Goal: Complete application form: Complete application form

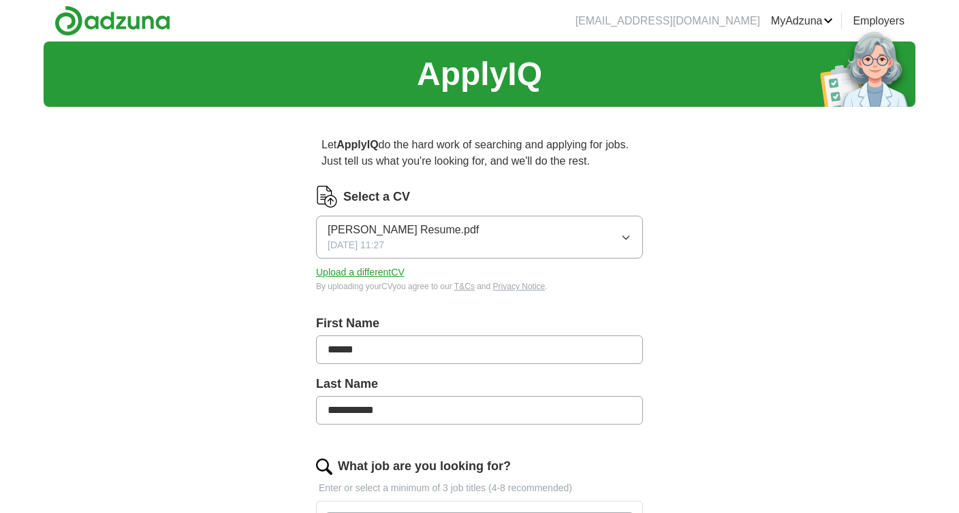
click at [471, 229] on span "Dorota Jastrzebska Resume.pdf" at bounding box center [403, 230] width 151 height 16
click at [386, 274] on button "Upload a different CV" at bounding box center [360, 273] width 89 height 14
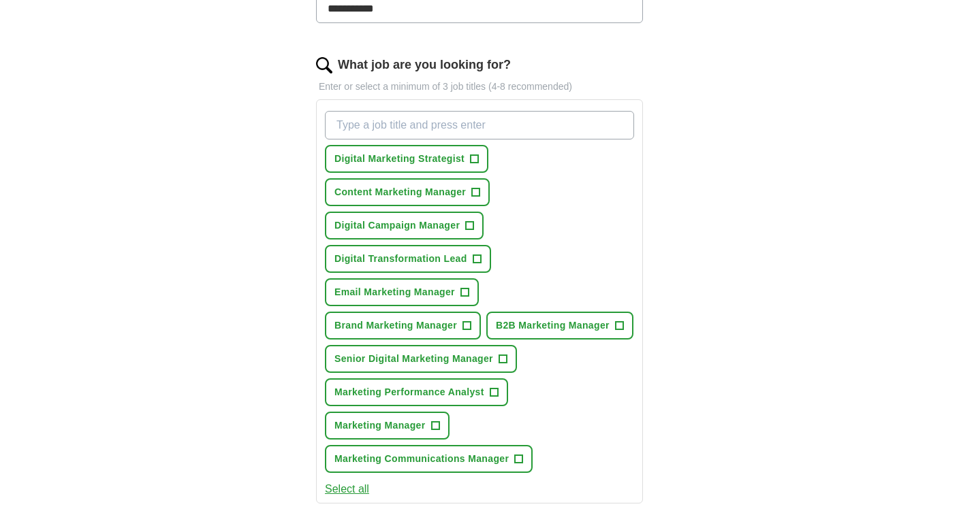
scroll to position [405, 0]
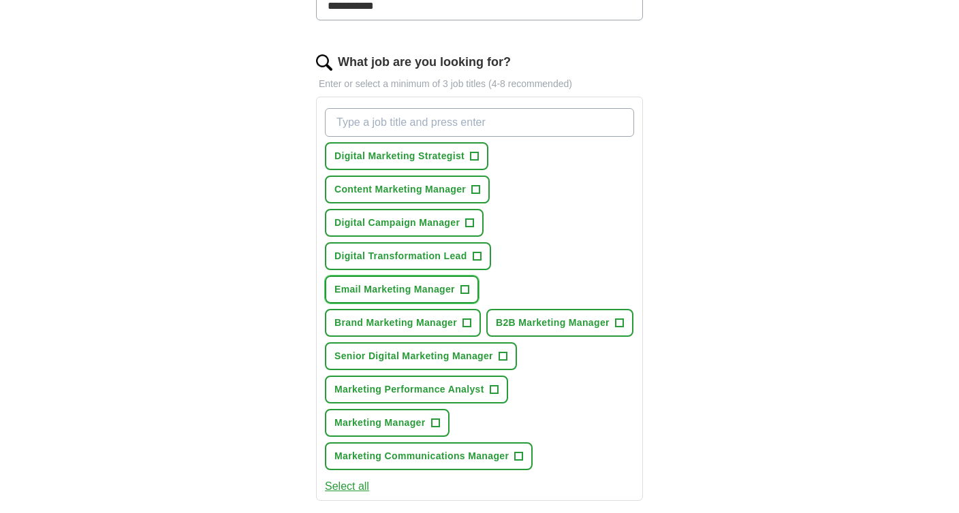
click at [465, 291] on span "+" at bounding box center [464, 290] width 8 height 11
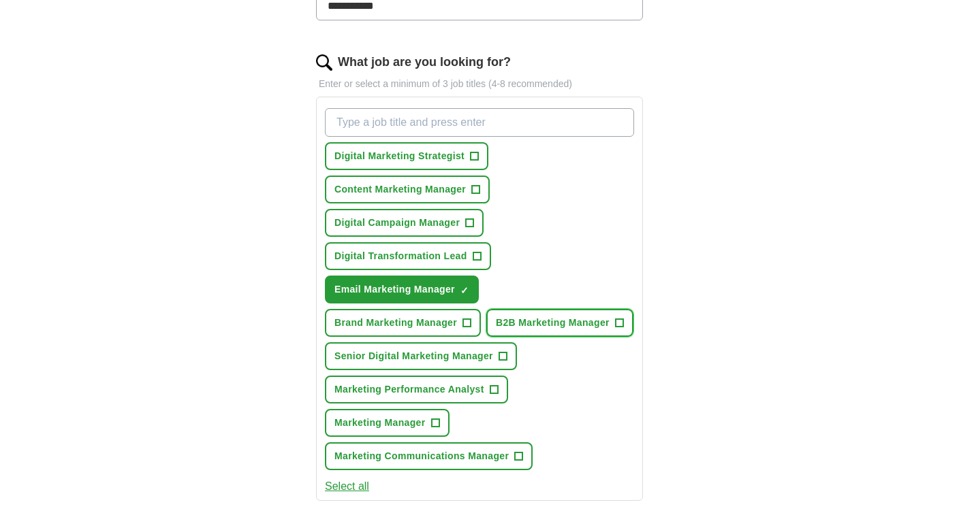
click at [496, 330] on span "B2B Marketing Manager" at bounding box center [553, 323] width 114 height 14
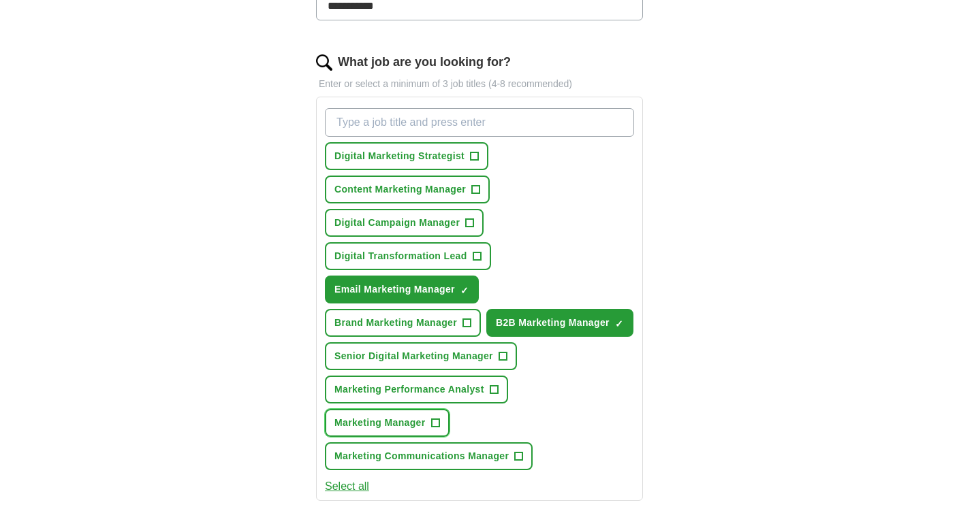
click at [415, 430] on span "Marketing Manager" at bounding box center [379, 423] width 91 height 14
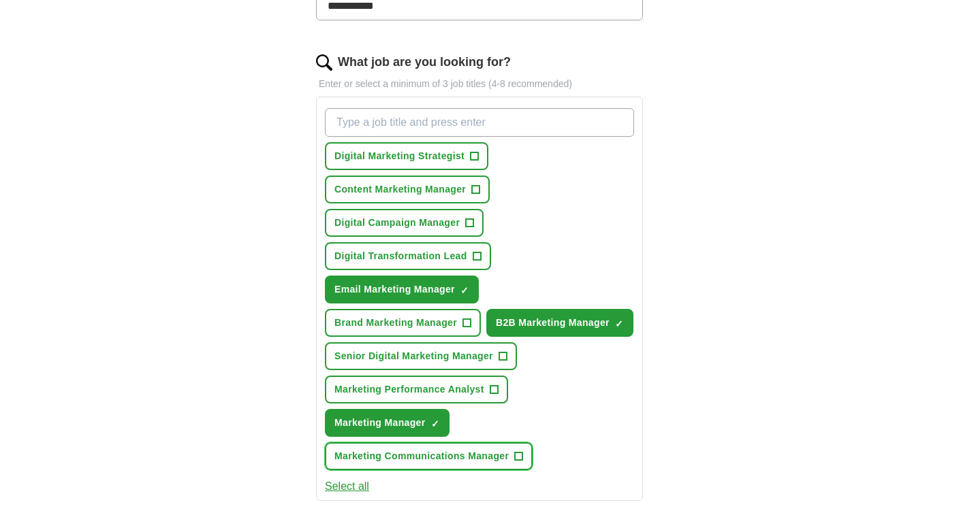
click at [432, 464] on span "Marketing Communications Manager" at bounding box center [421, 456] width 174 height 14
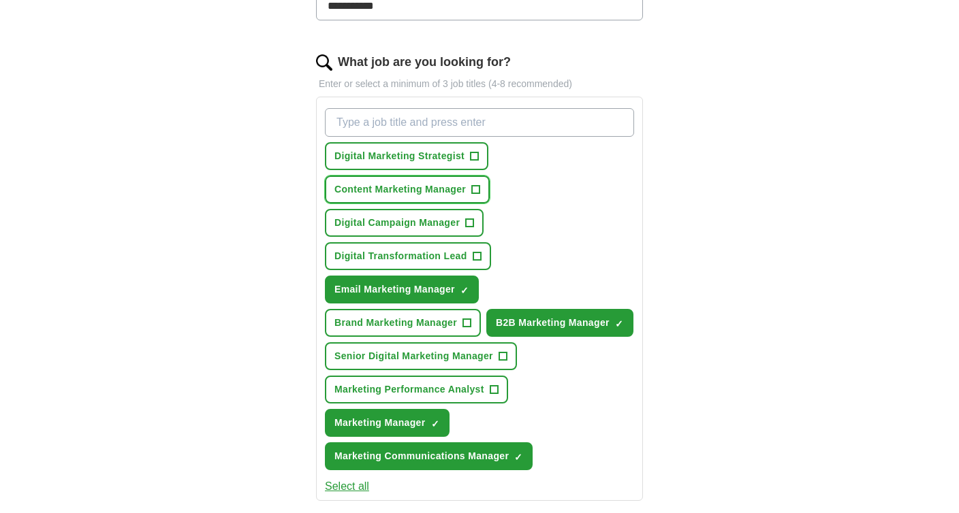
click at [447, 187] on span "Content Marketing Manager" at bounding box center [399, 190] width 131 height 14
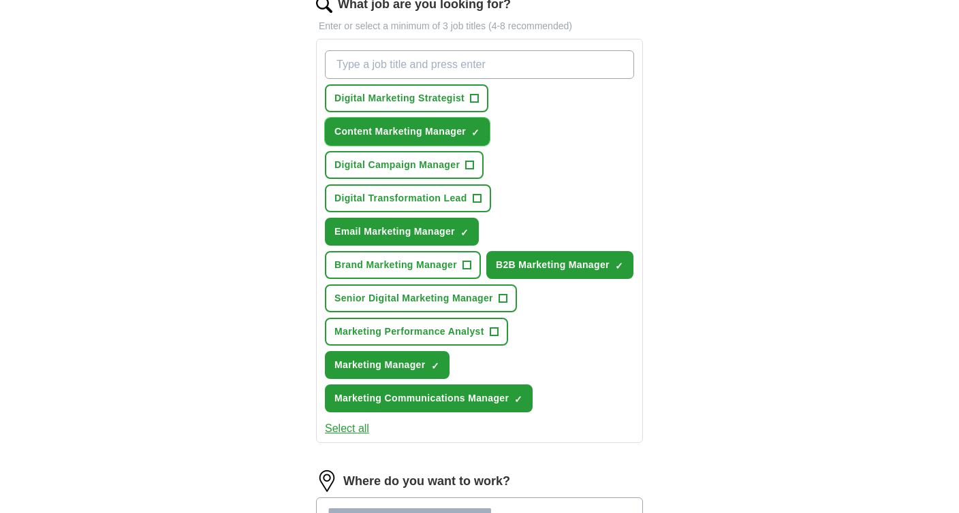
scroll to position [441, 0]
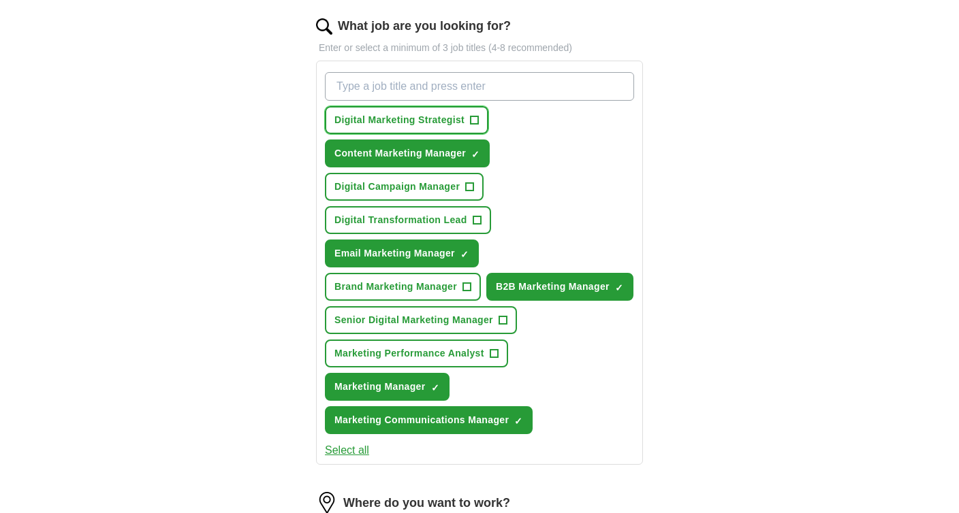
click at [424, 118] on span "Digital Marketing Strategist" at bounding box center [399, 120] width 130 height 14
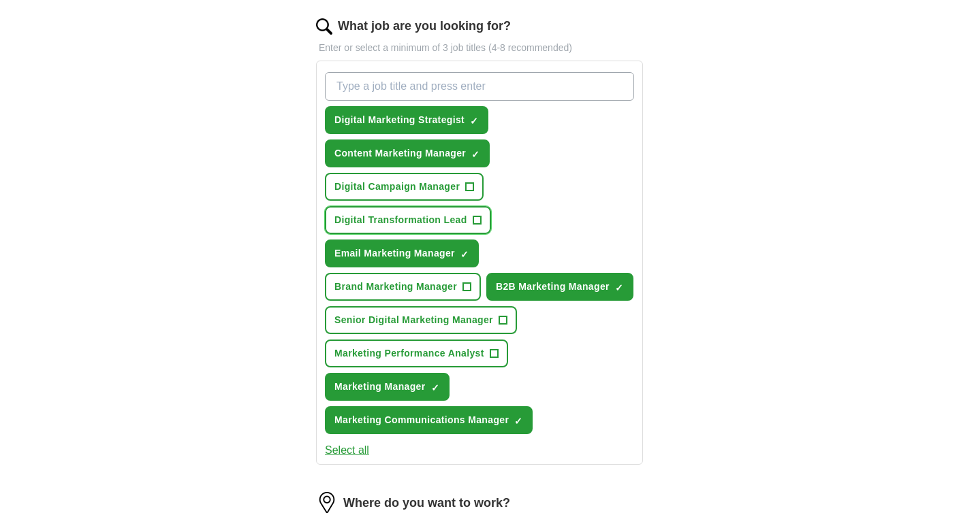
click at [446, 223] on span "Digital Transformation Lead" at bounding box center [400, 220] width 133 height 14
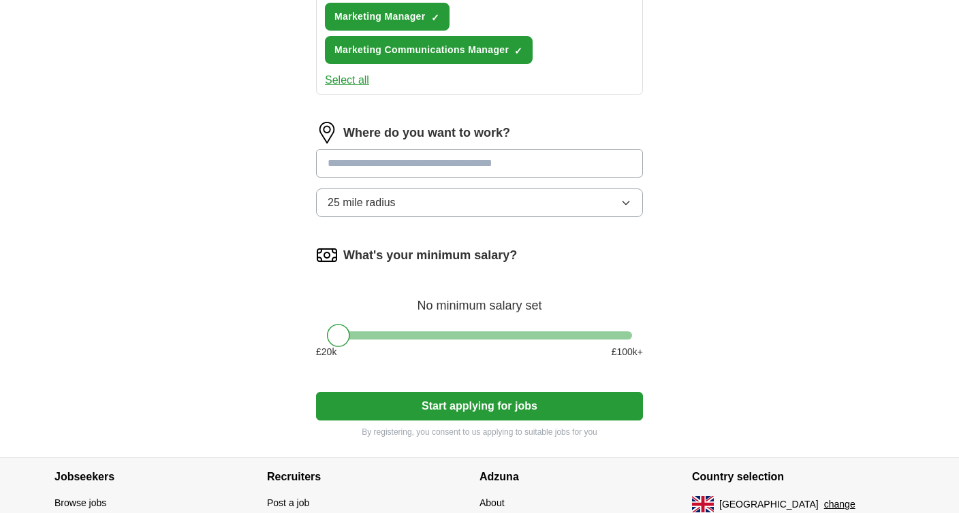
scroll to position [812, 0]
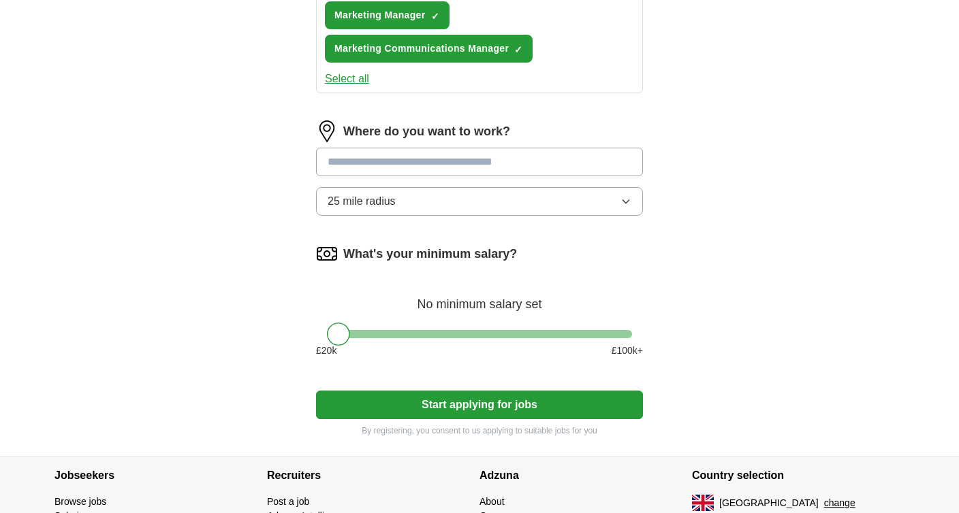
click at [560, 176] on input at bounding box center [479, 162] width 327 height 29
type input "******"
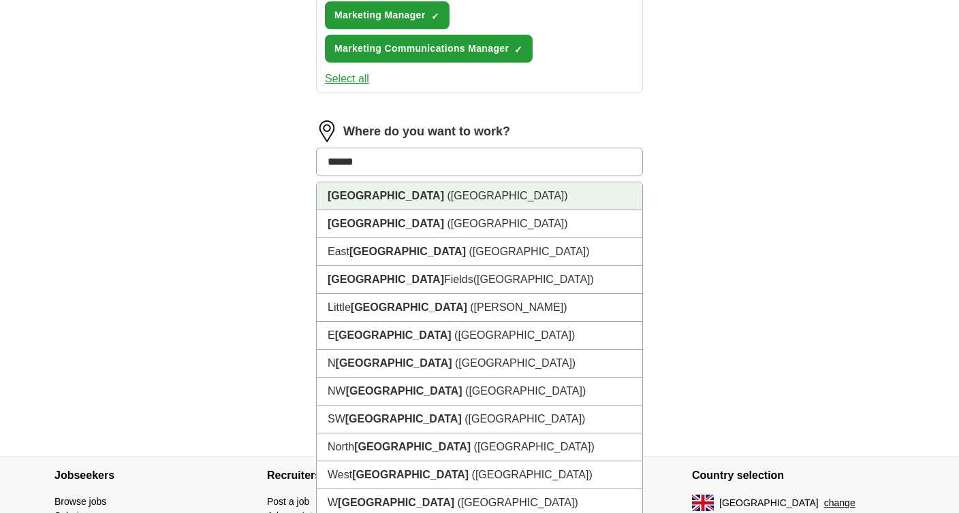
click at [562, 210] on li "London (UK)" at bounding box center [480, 197] width 326 height 28
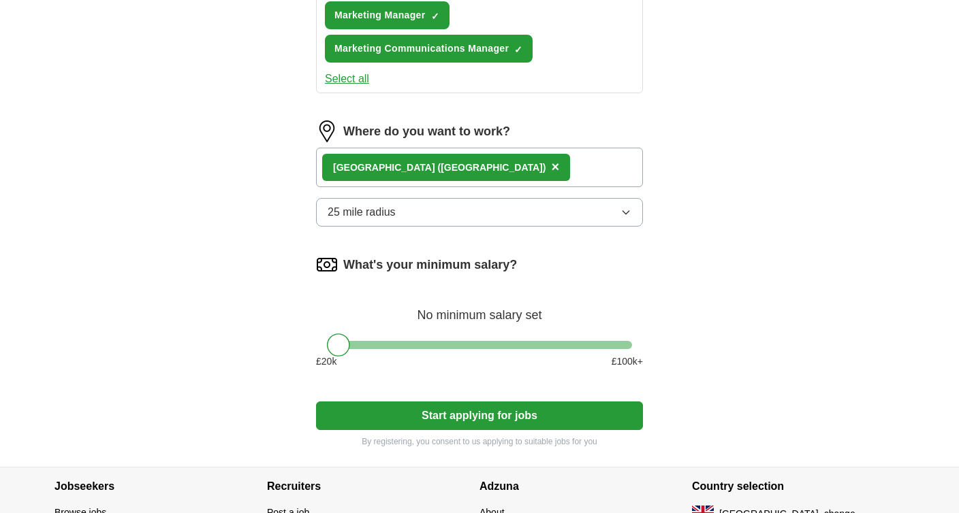
click at [609, 227] on button "25 mile radius" at bounding box center [479, 212] width 327 height 29
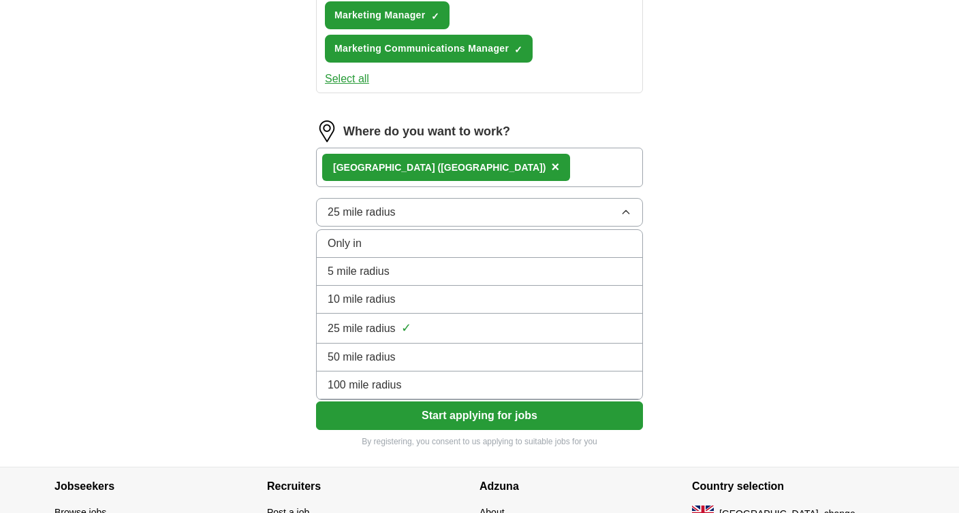
click at [603, 252] on div "Only in" at bounding box center [480, 244] width 304 height 16
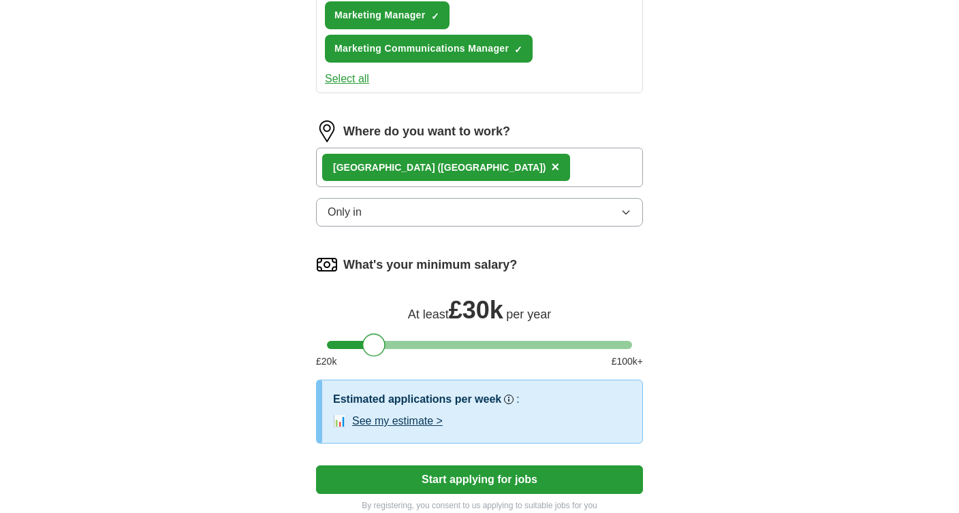
drag, startPoint x: 342, startPoint y: 383, endPoint x: 375, endPoint y: 381, distance: 33.5
click at [375, 357] on div at bounding box center [373, 345] width 23 height 23
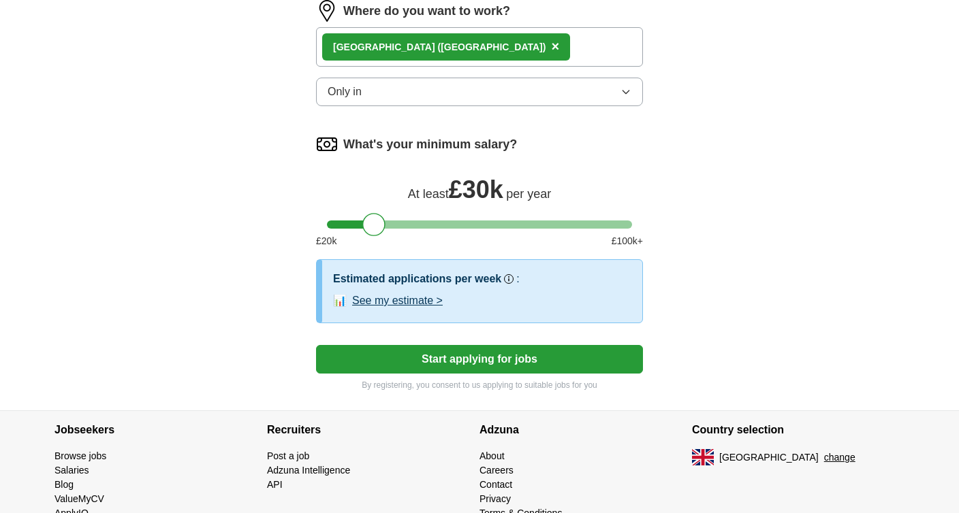
scroll to position [1015, 0]
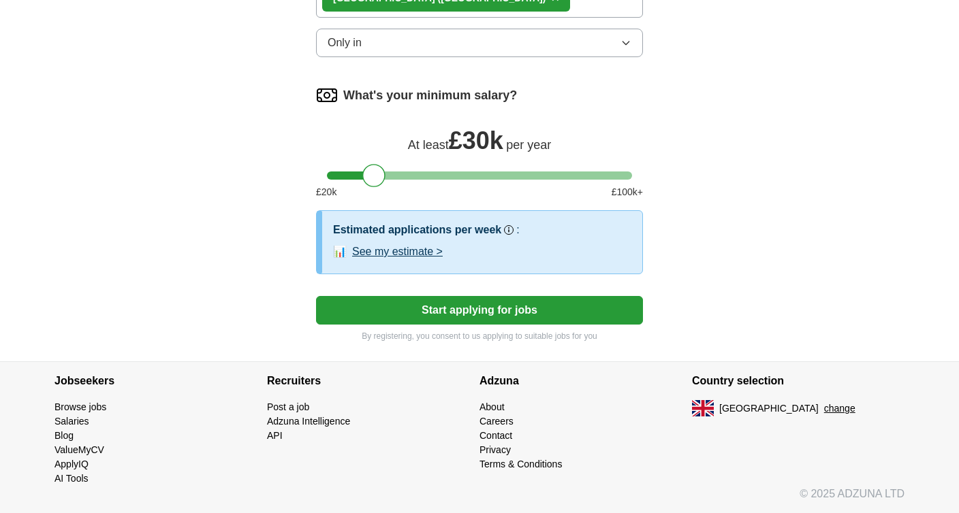
click at [423, 254] on button "See my estimate >" at bounding box center [397, 252] width 91 height 16
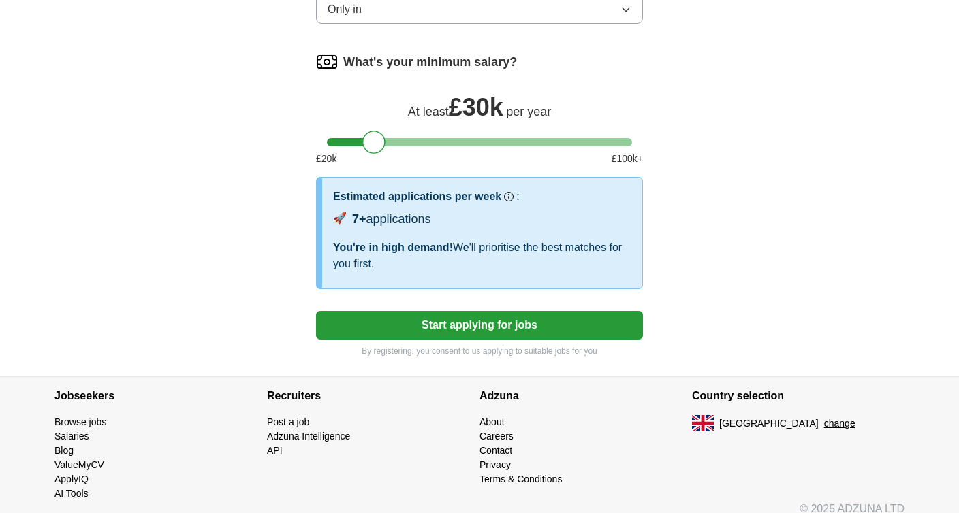
click at [546, 340] on button "Start applying for jobs" at bounding box center [479, 325] width 327 height 29
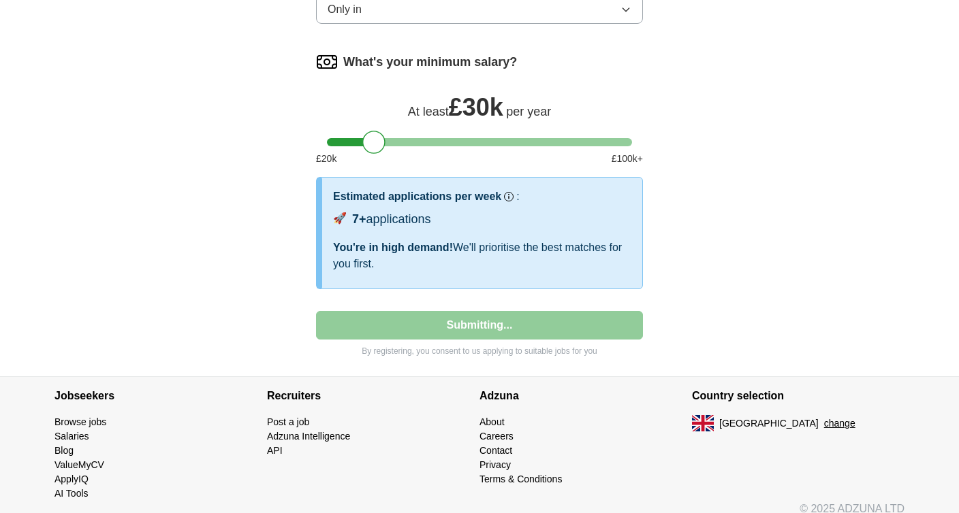
select select "**"
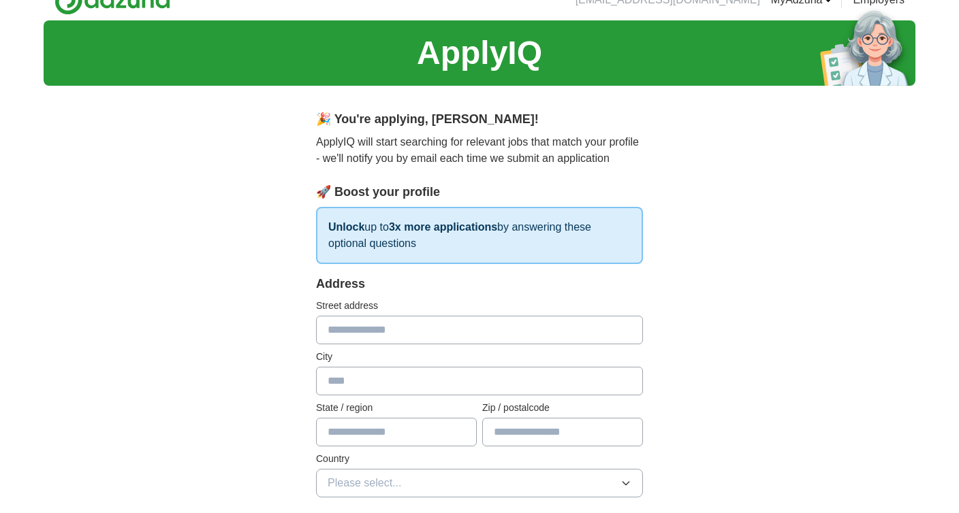
scroll to position [27, 0]
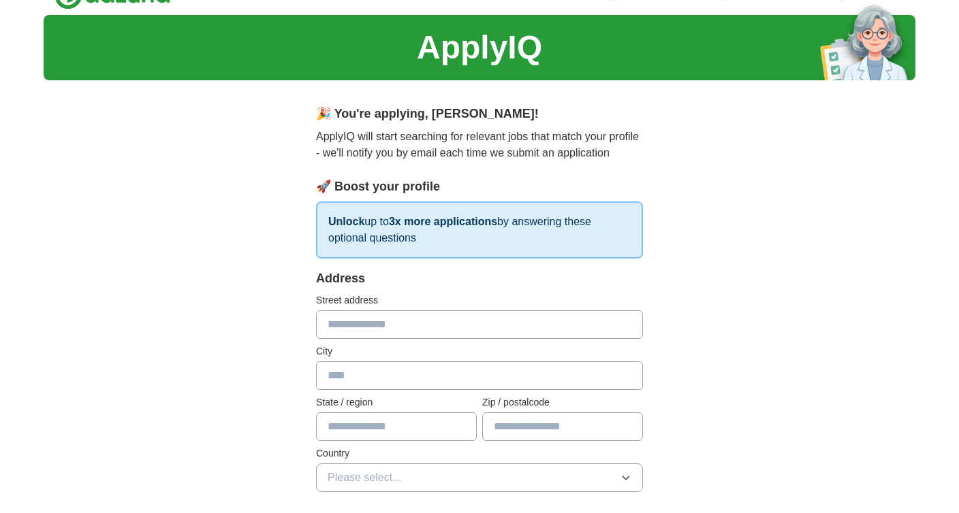
click at [430, 330] on input "text" at bounding box center [479, 325] width 327 height 29
type input "**********"
type input "******"
type input "**********"
type input "*******"
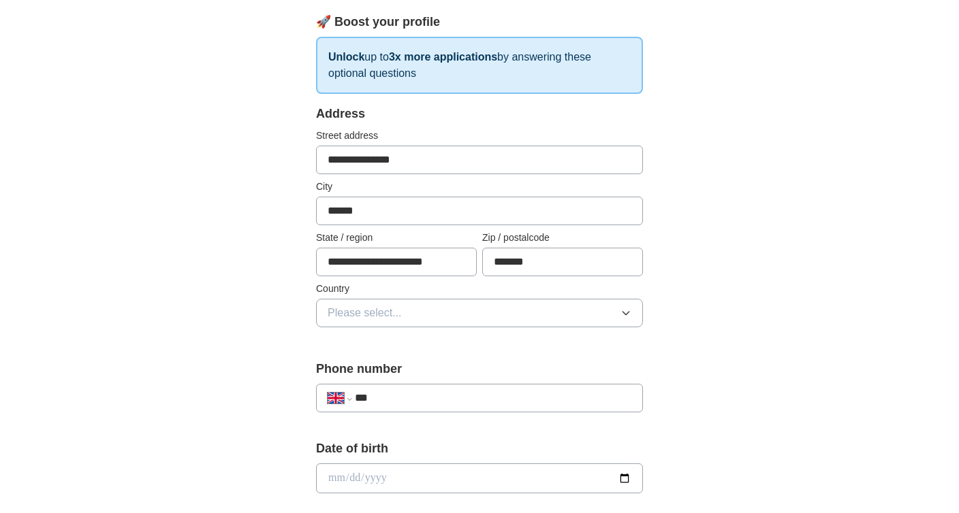
scroll to position [213, 0]
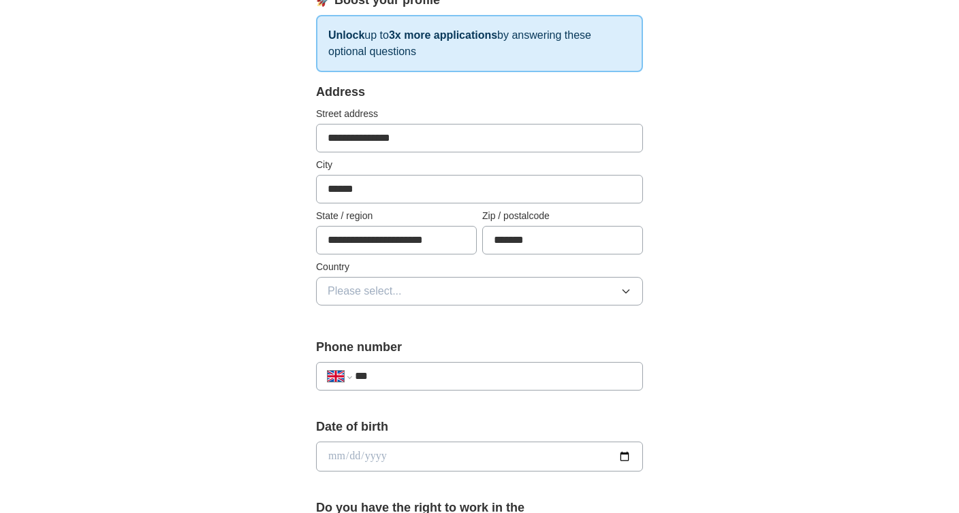
click at [458, 291] on button "Please select..." at bounding box center [479, 291] width 327 height 29
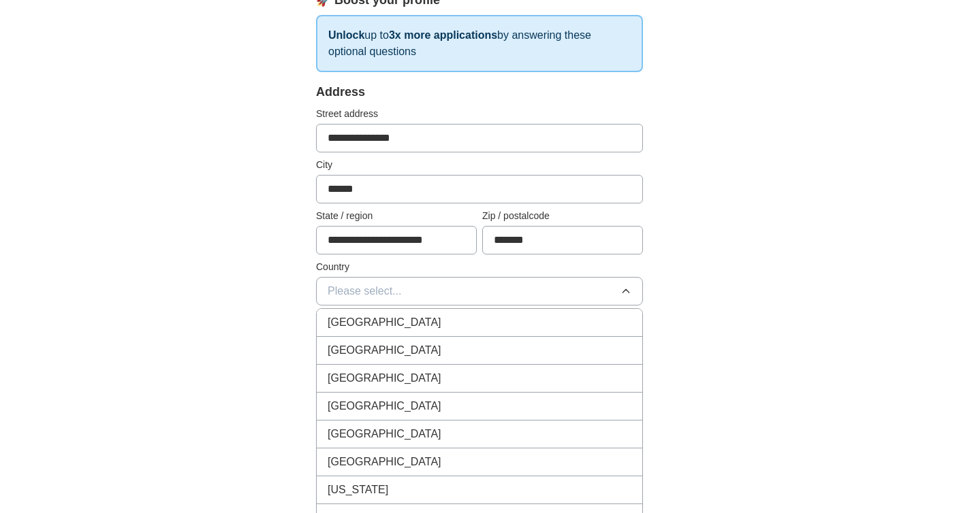
click at [452, 330] on div "[GEOGRAPHIC_DATA]" at bounding box center [480, 323] width 304 height 16
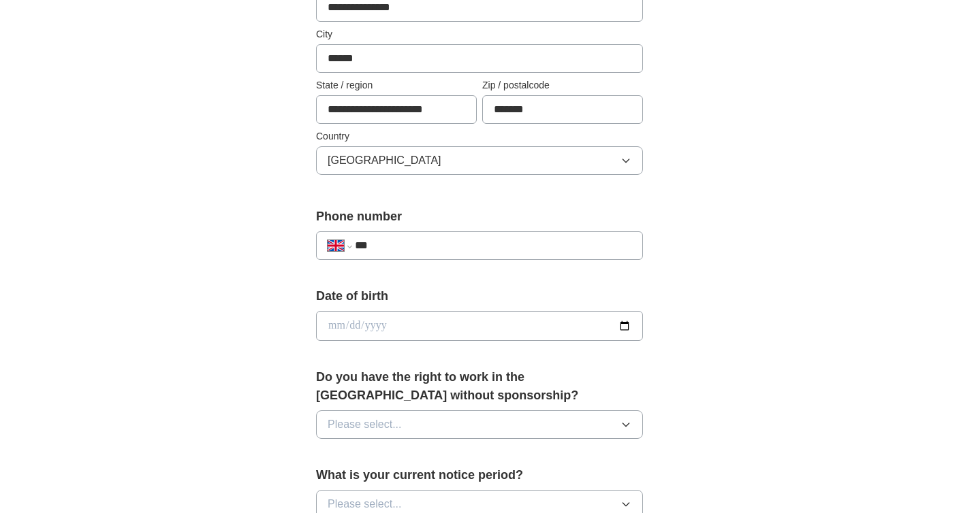
scroll to position [348, 0]
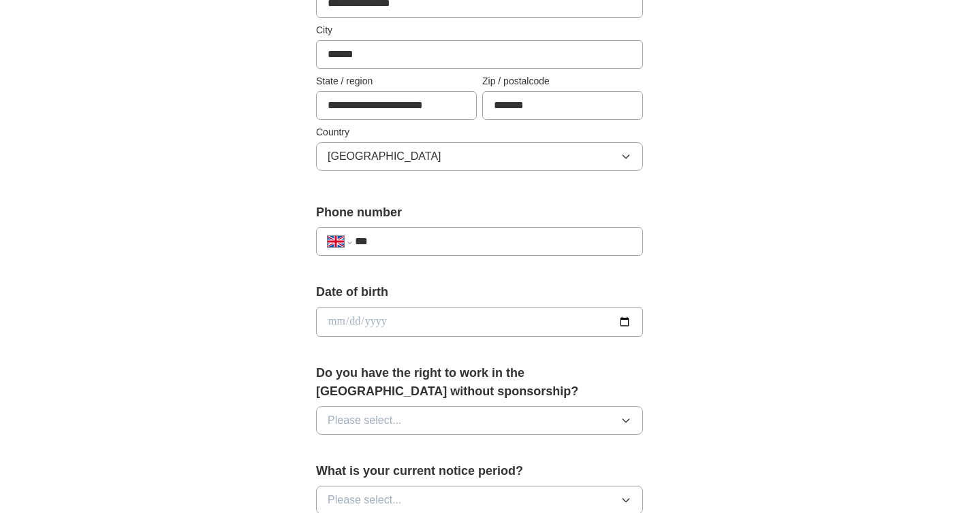
click at [475, 240] on input "***" at bounding box center [493, 242] width 276 height 16
type input "**********"
click at [511, 328] on input "date" at bounding box center [479, 322] width 327 height 30
click at [624, 323] on input "date" at bounding box center [479, 322] width 327 height 30
type input "**********"
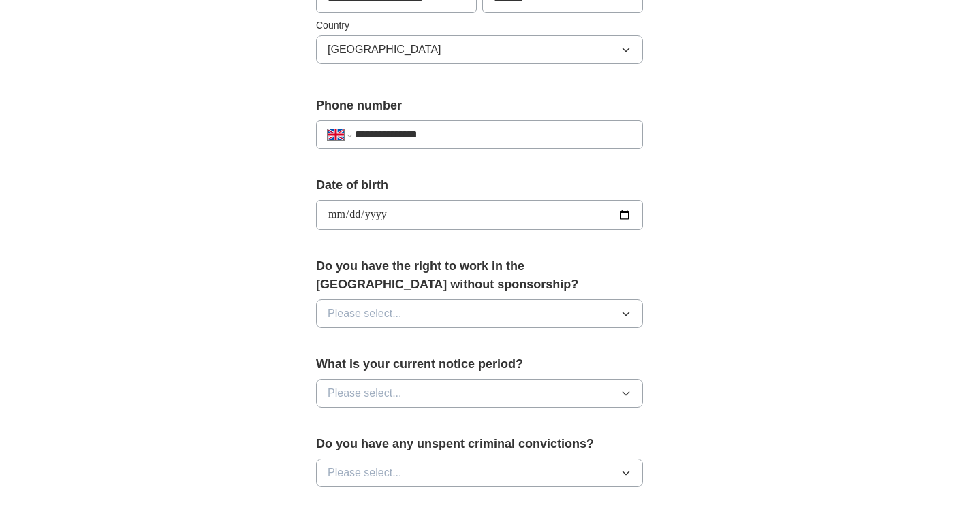
scroll to position [478, 0]
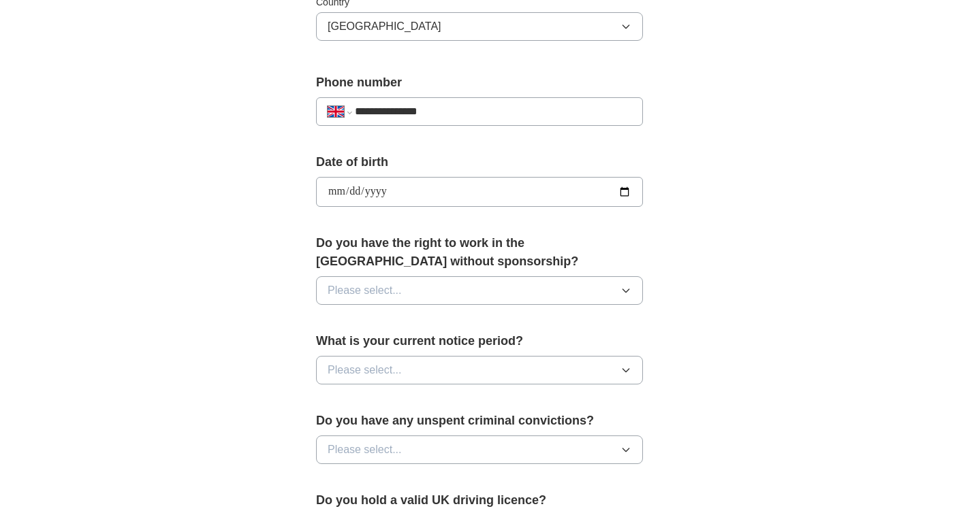
click at [445, 289] on button "Please select..." at bounding box center [479, 290] width 327 height 29
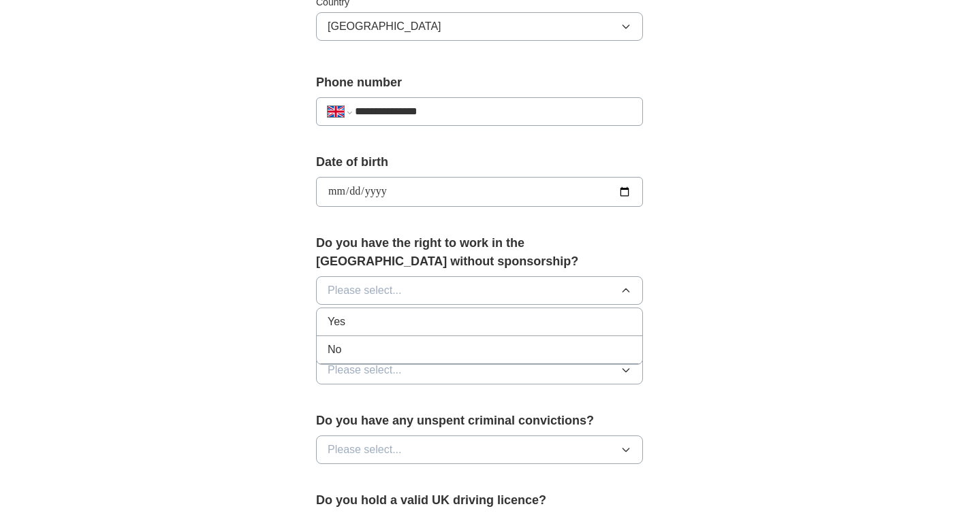
click at [443, 313] on li "Yes" at bounding box center [480, 323] width 326 height 28
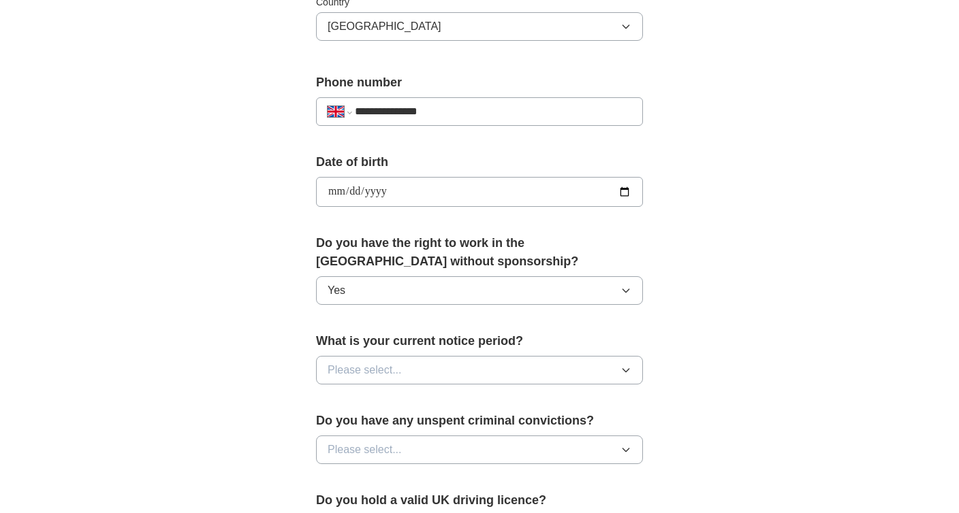
click at [413, 366] on button "Please select..." at bounding box center [479, 370] width 327 height 29
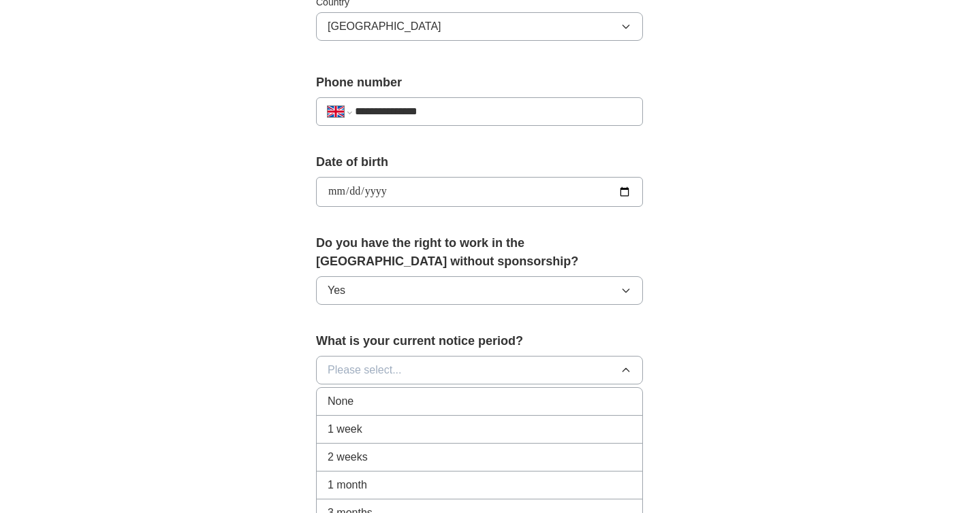
click at [409, 405] on div "None" at bounding box center [480, 402] width 304 height 16
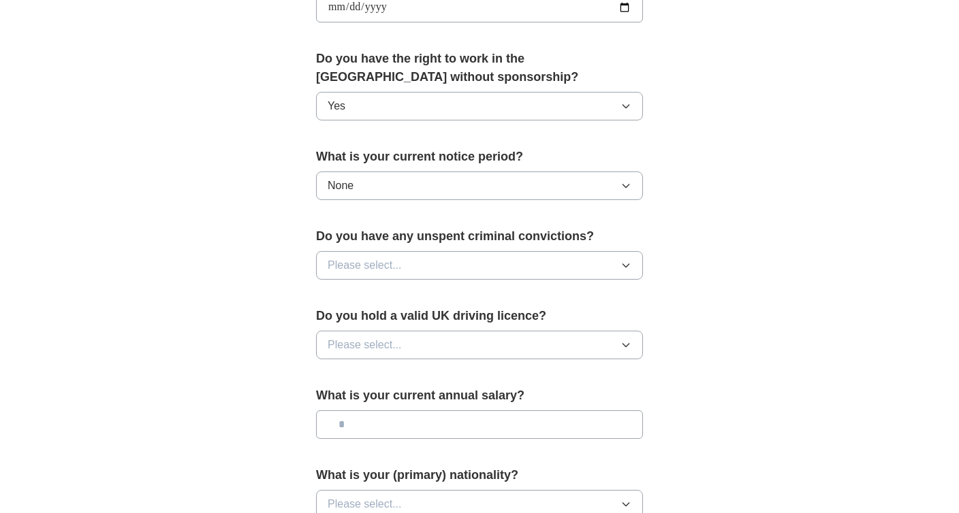
scroll to position [677, 0]
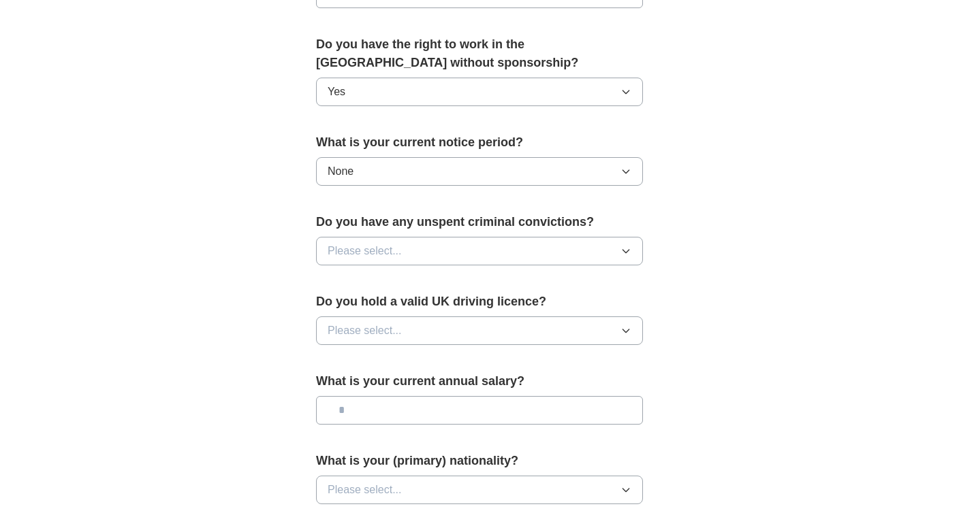
click at [443, 247] on button "Please select..." at bounding box center [479, 251] width 327 height 29
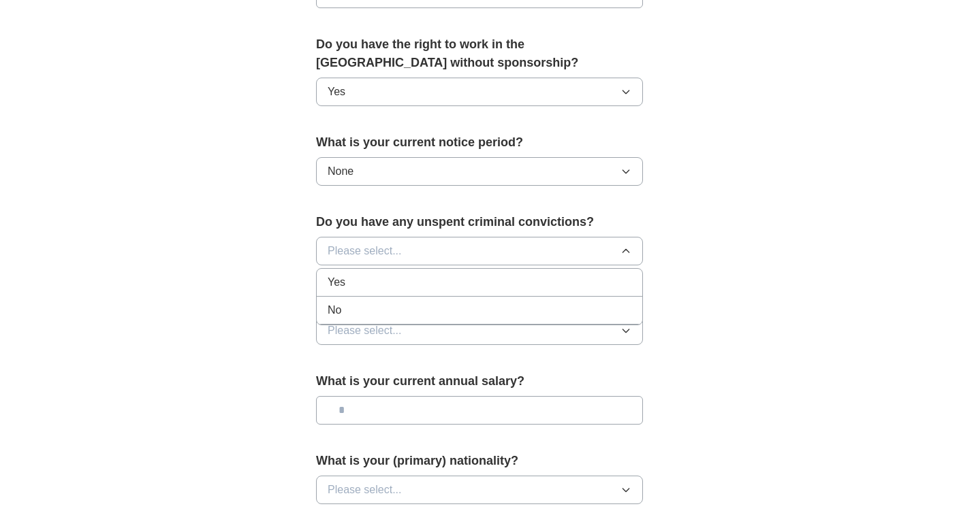
click at [445, 304] on div "No" at bounding box center [480, 310] width 304 height 16
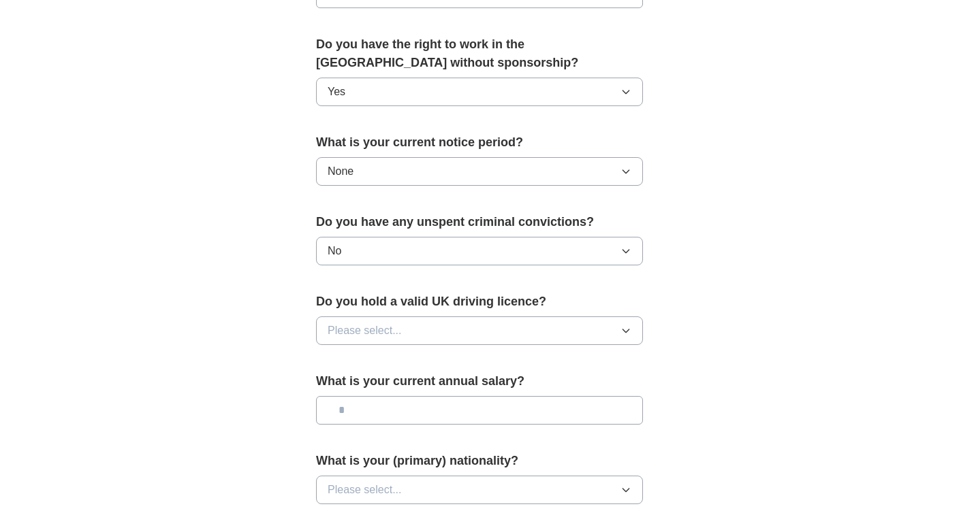
click at [452, 331] on button "Please select..." at bounding box center [479, 331] width 327 height 29
click at [450, 362] on div "Yes" at bounding box center [480, 362] width 304 height 16
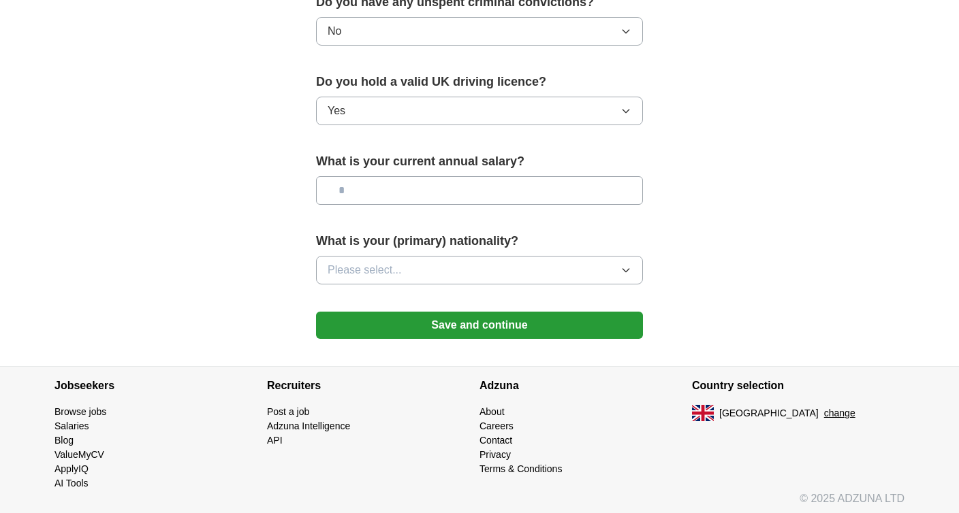
scroll to position [902, 0]
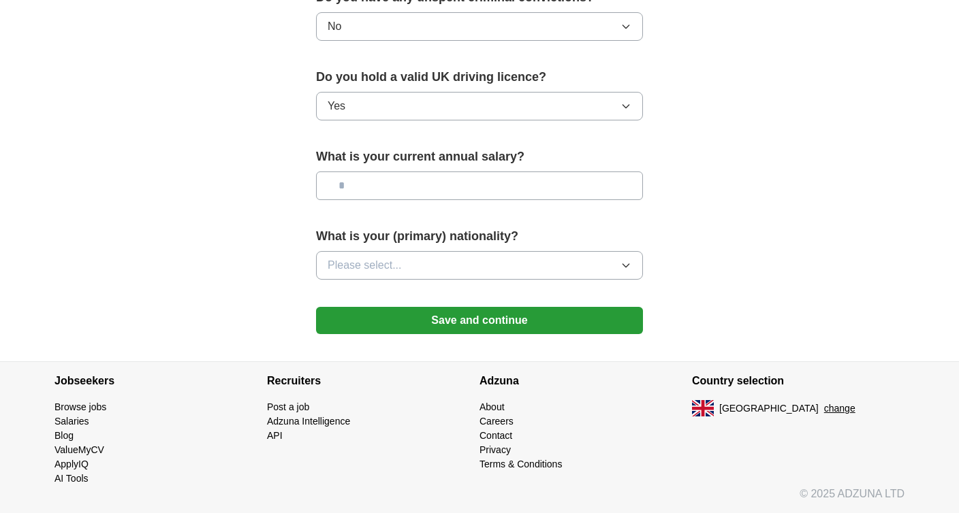
click at [494, 265] on button "Please select..." at bounding box center [479, 265] width 327 height 29
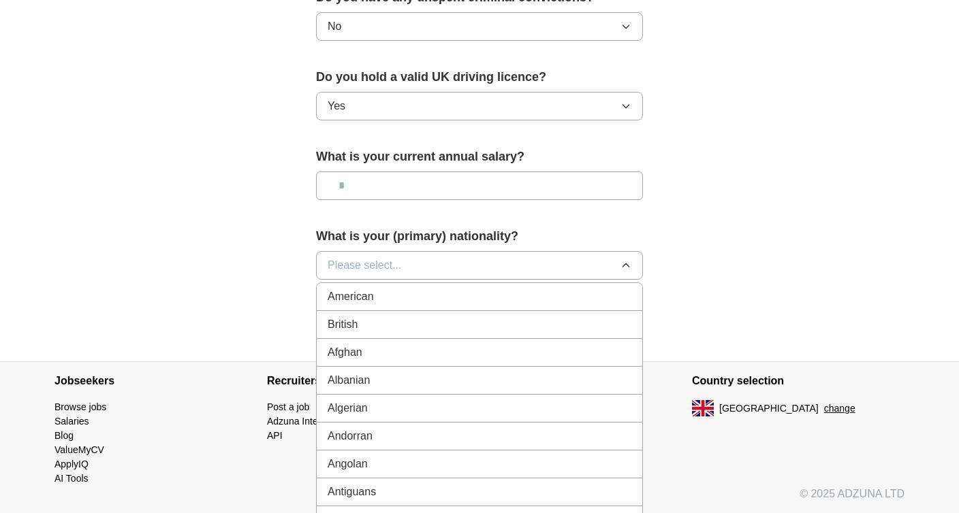
click at [473, 263] on button "Please select..." at bounding box center [479, 265] width 327 height 29
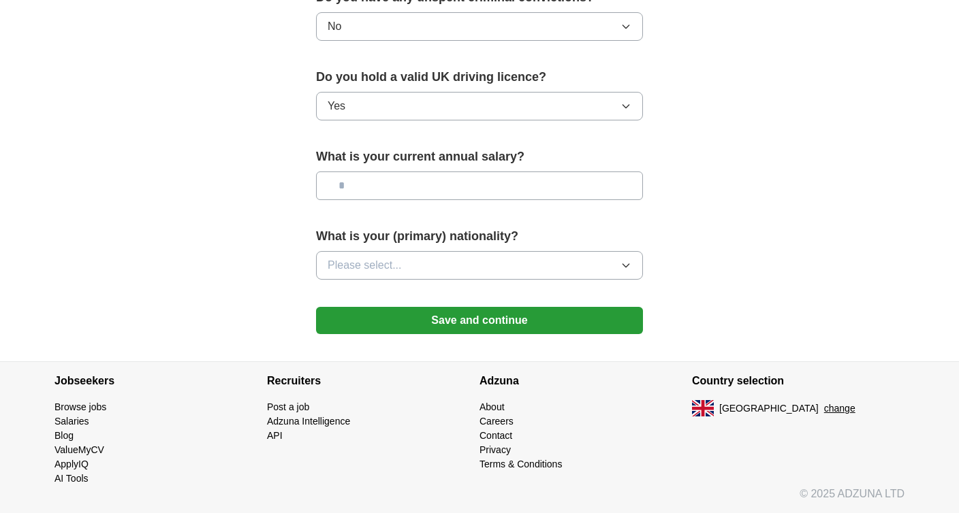
click at [473, 263] on button "Please select..." at bounding box center [479, 265] width 327 height 29
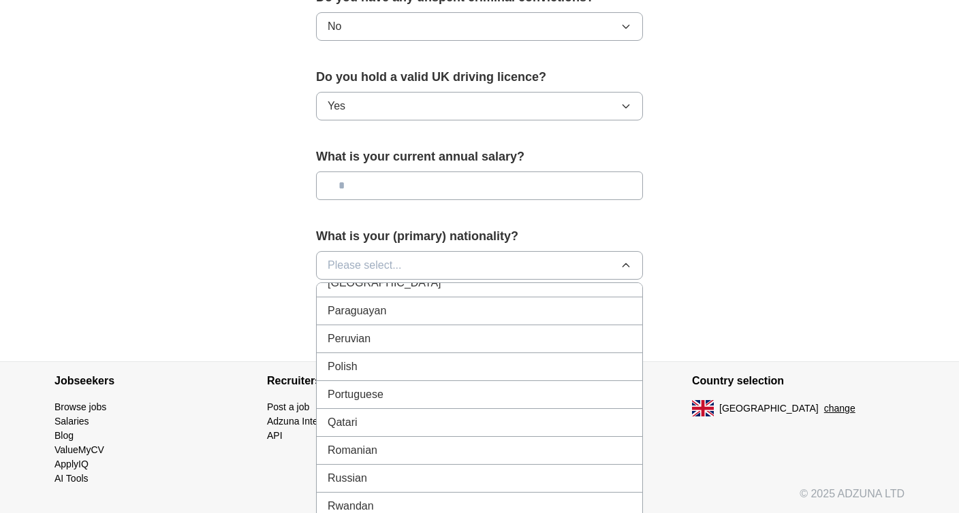
scroll to position [3888, 0]
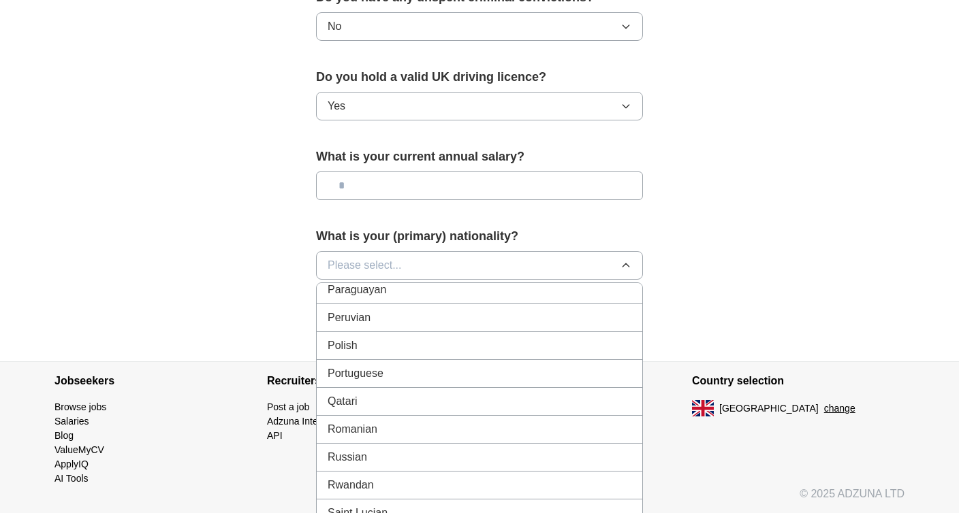
click at [472, 347] on div "Polish" at bounding box center [480, 346] width 304 height 16
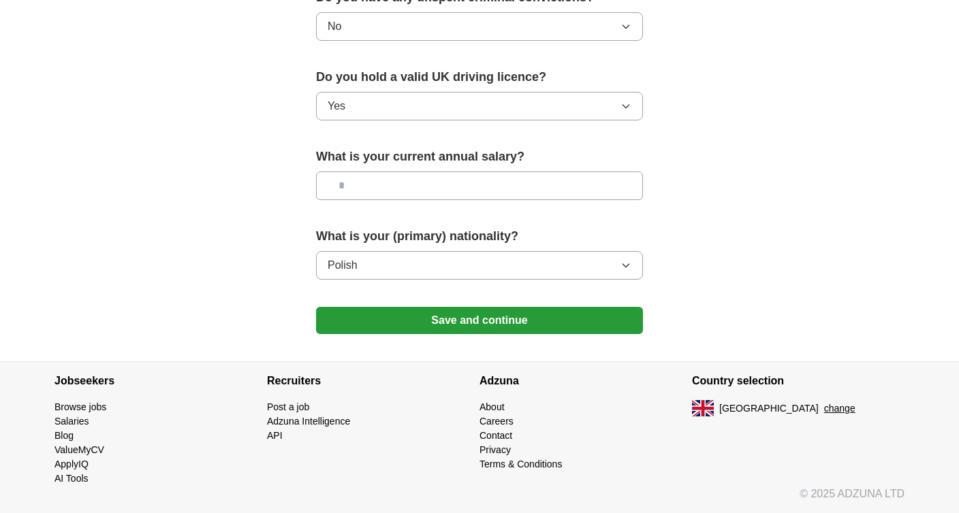
click at [488, 327] on button "Save and continue" at bounding box center [479, 320] width 327 height 27
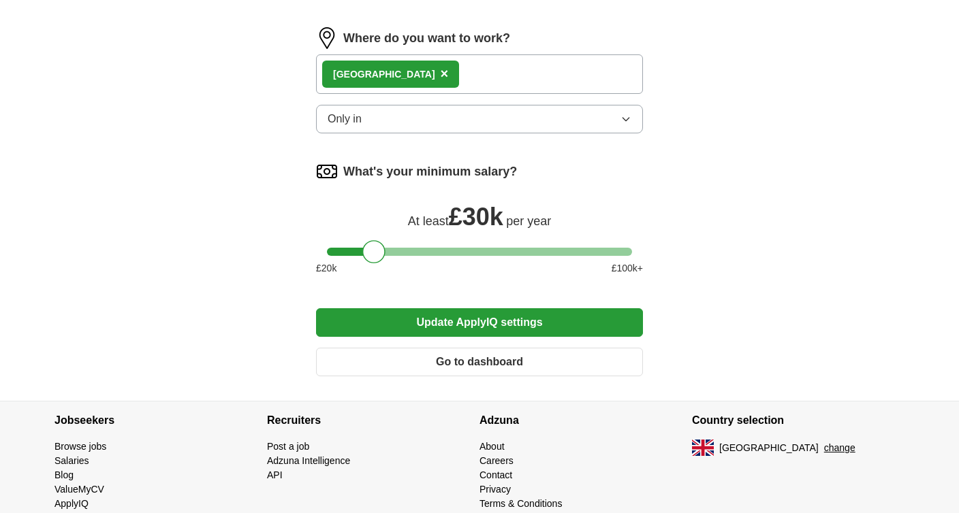
scroll to position [633, 0]
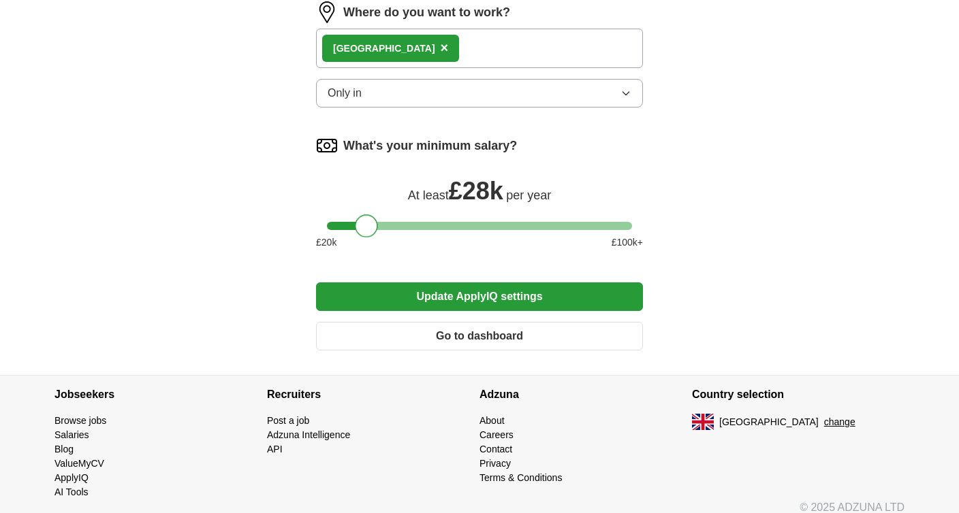
click at [365, 229] on div at bounding box center [366, 226] width 23 height 23
click at [456, 298] on button "Update ApplyIQ settings" at bounding box center [479, 297] width 327 height 29
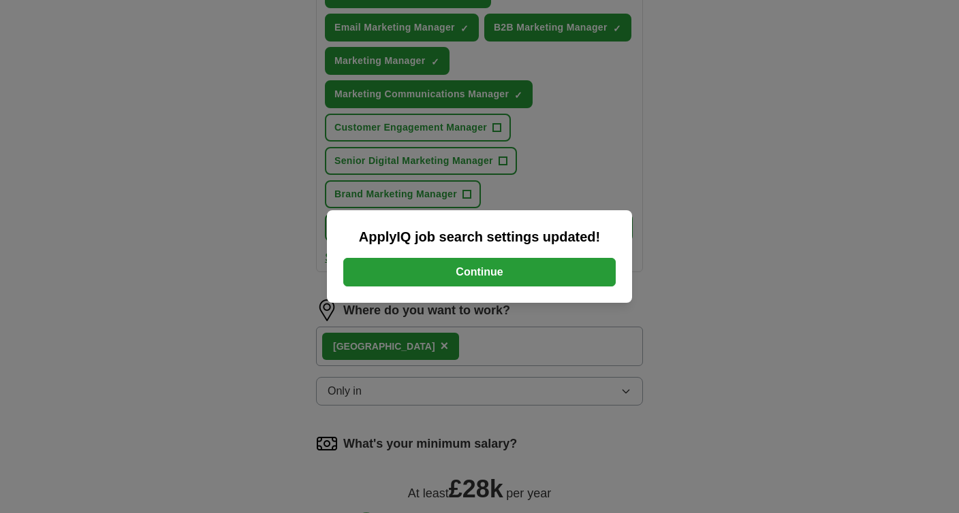
scroll to position [965, 0]
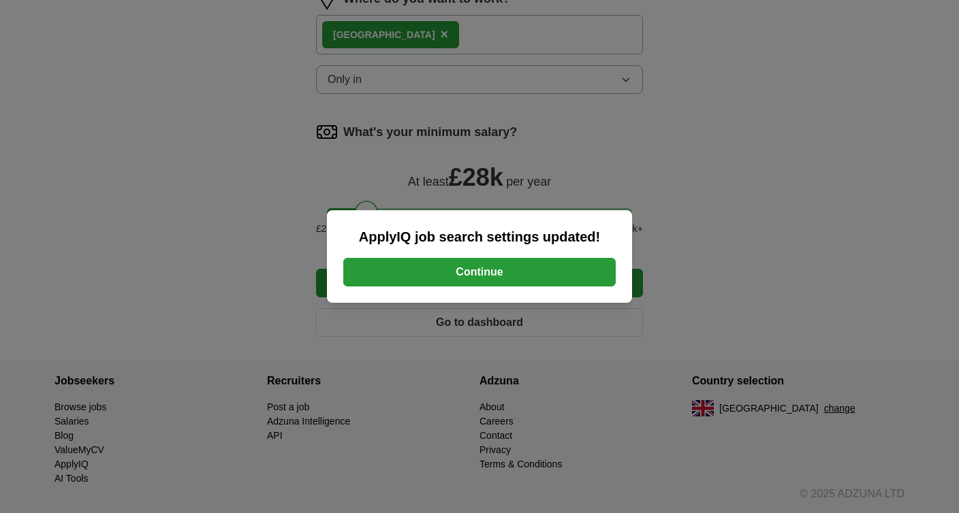
click at [482, 262] on button "Continue" at bounding box center [479, 272] width 272 height 29
